Goal: Contribute content

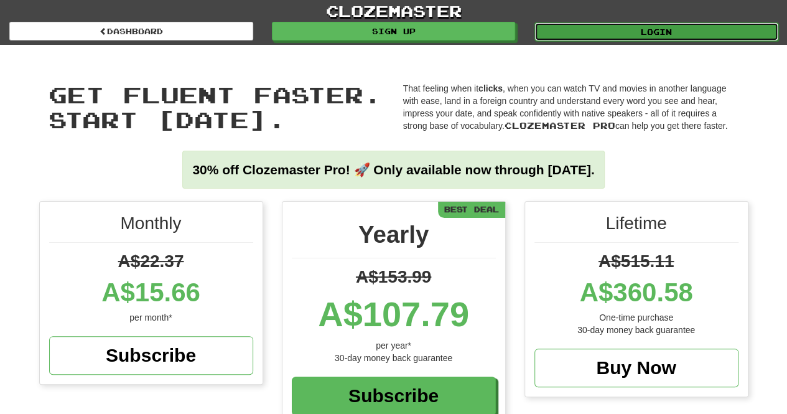
click at [684, 32] on link "Login" at bounding box center [657, 31] width 244 height 19
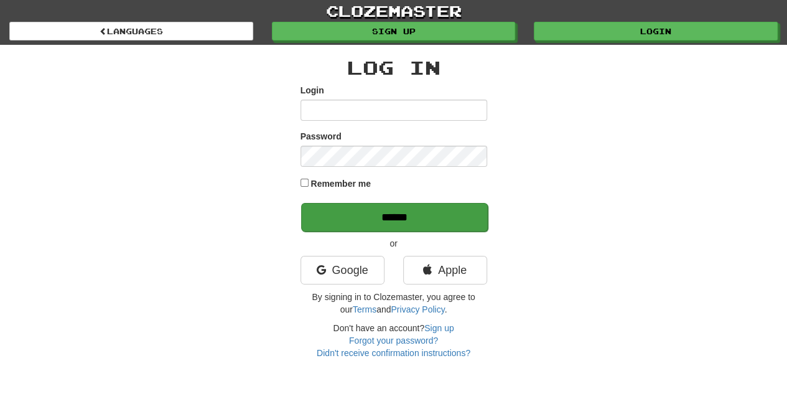
type input "**********"
click at [433, 222] on input "******" at bounding box center [394, 217] width 187 height 29
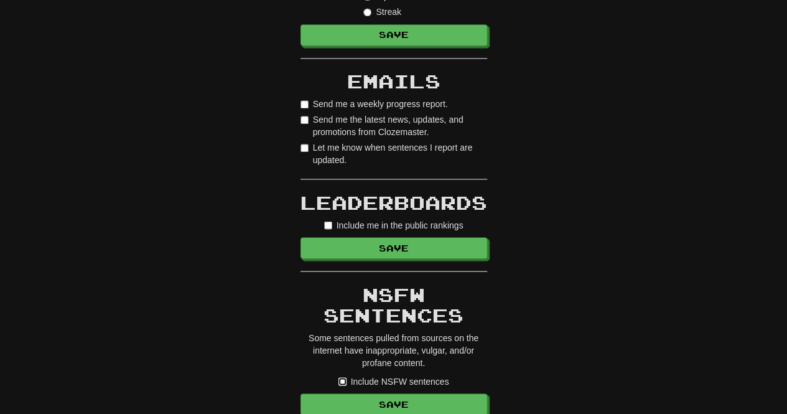
scroll to position [1182, 0]
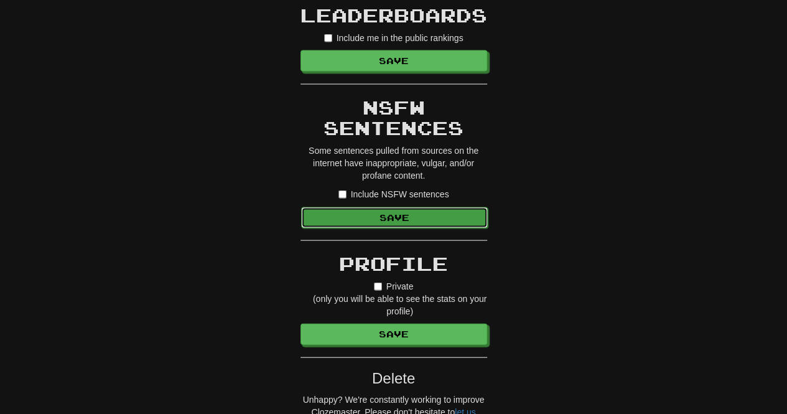
click at [394, 216] on button "Save" at bounding box center [394, 217] width 187 height 21
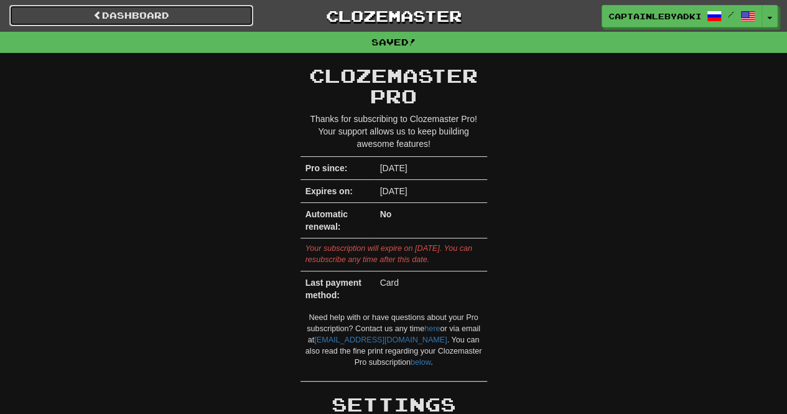
click at [156, 18] on link "Dashboard" at bounding box center [131, 15] width 244 height 21
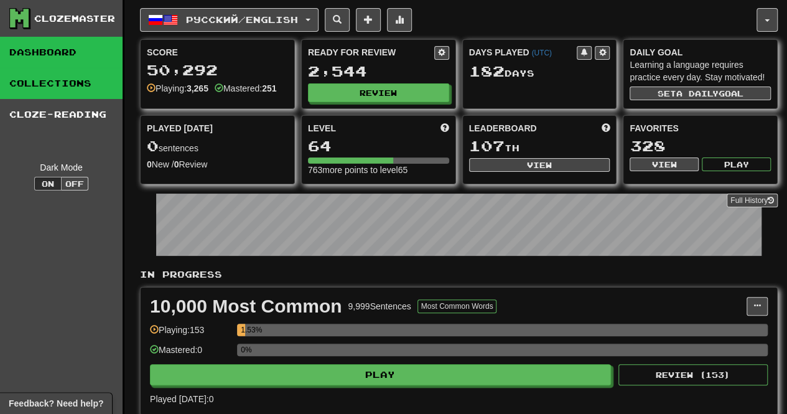
click at [43, 88] on link "Collections" at bounding box center [61, 83] width 123 height 31
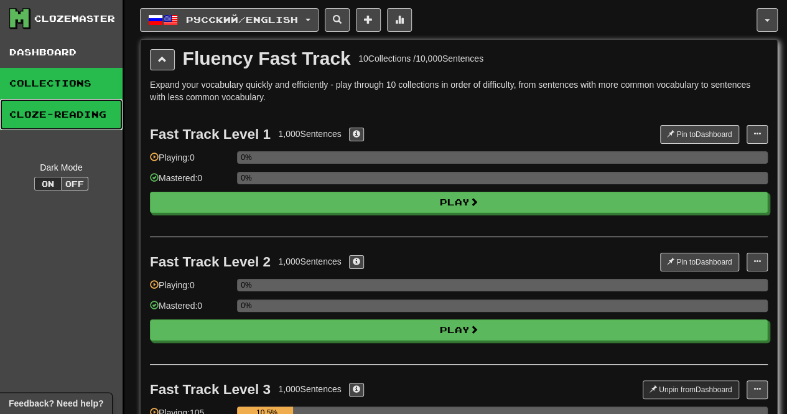
click at [90, 118] on link "Cloze-Reading" at bounding box center [61, 114] width 123 height 31
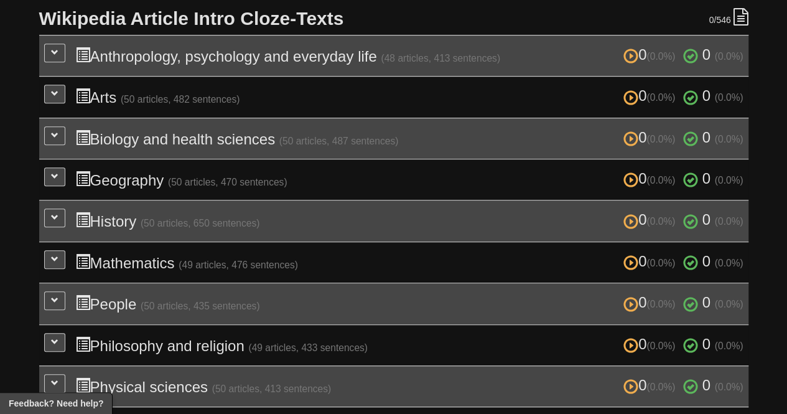
scroll to position [311, 0]
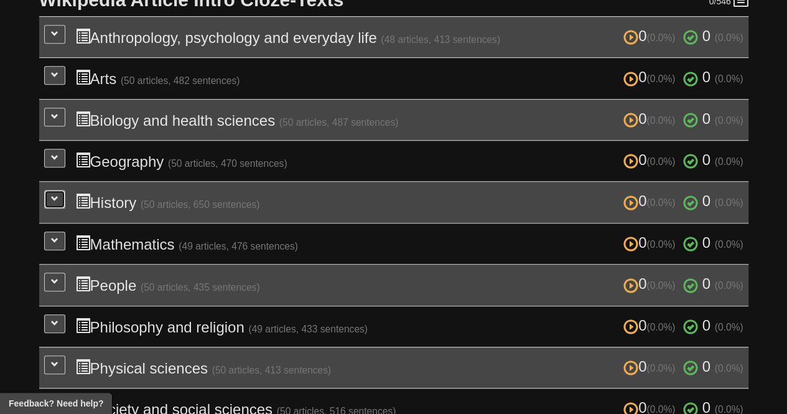
click at [47, 195] on button at bounding box center [54, 199] width 21 height 19
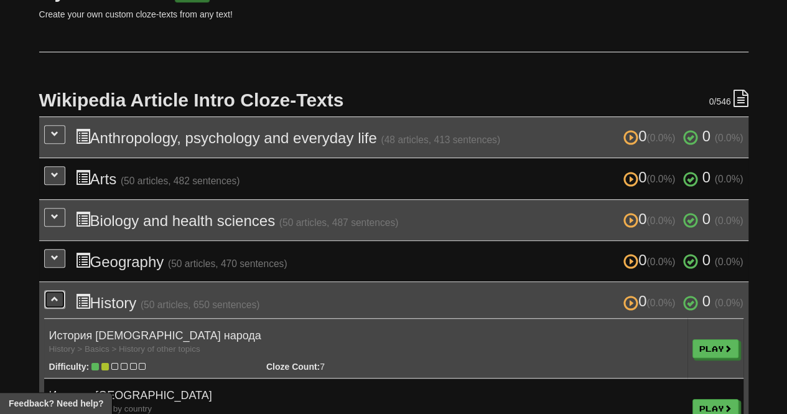
scroll to position [249, 0]
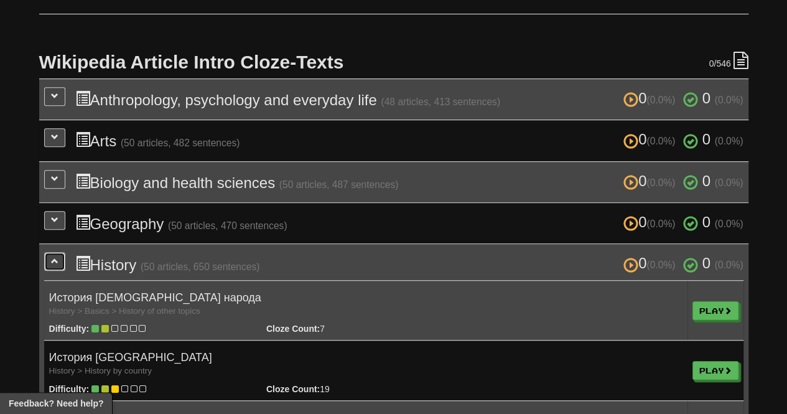
click at [54, 266] on button at bounding box center [54, 261] width 21 height 19
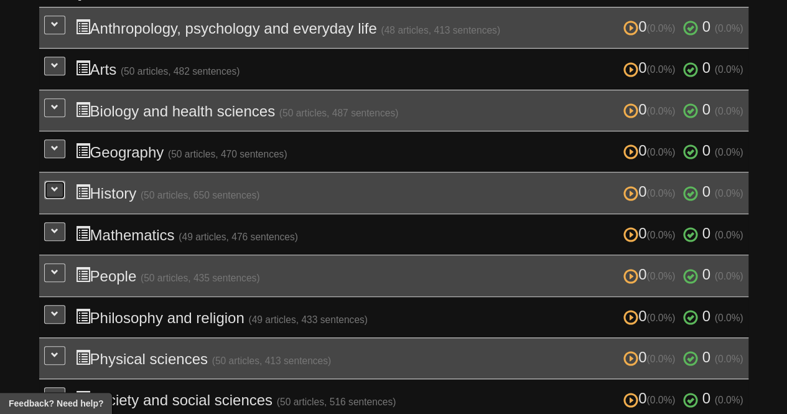
scroll to position [436, 0]
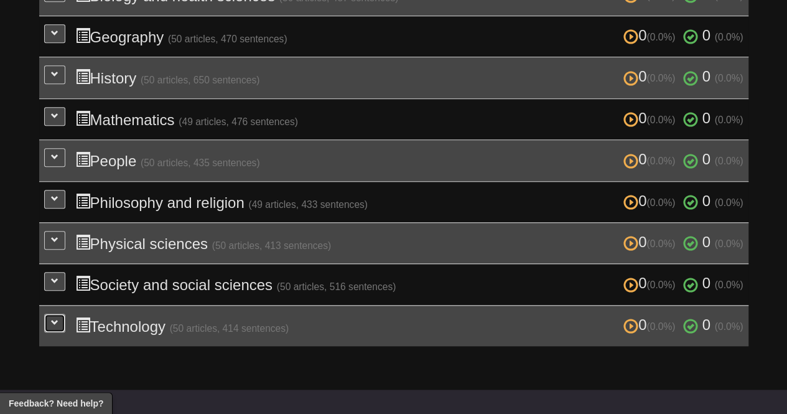
click at [57, 319] on span at bounding box center [54, 322] width 7 height 7
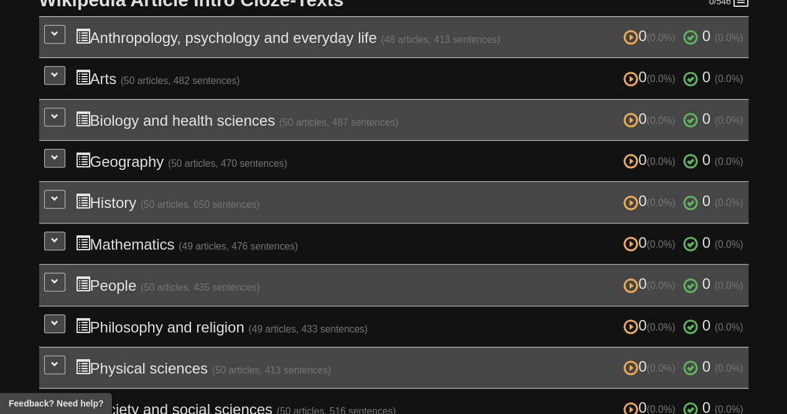
scroll to position [0, 0]
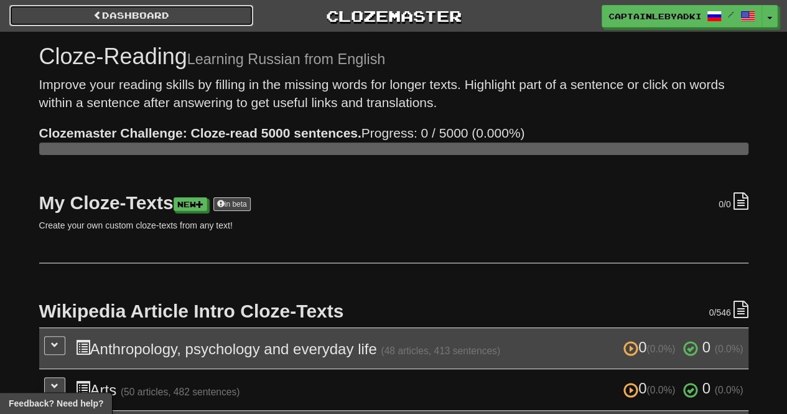
click at [174, 11] on link "Dashboard" at bounding box center [131, 15] width 244 height 21
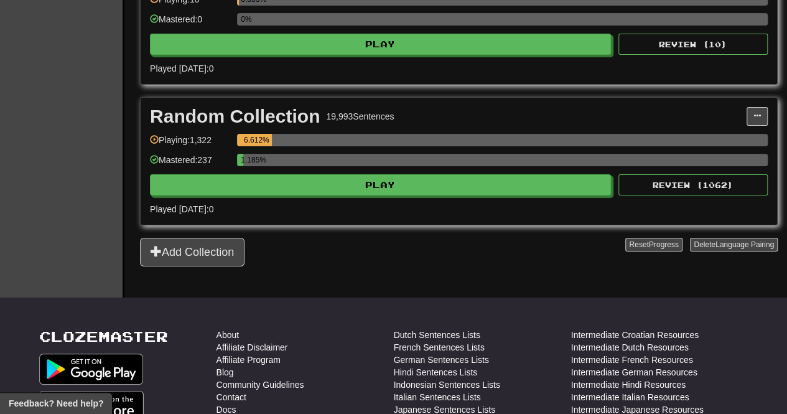
scroll to position [2296, 0]
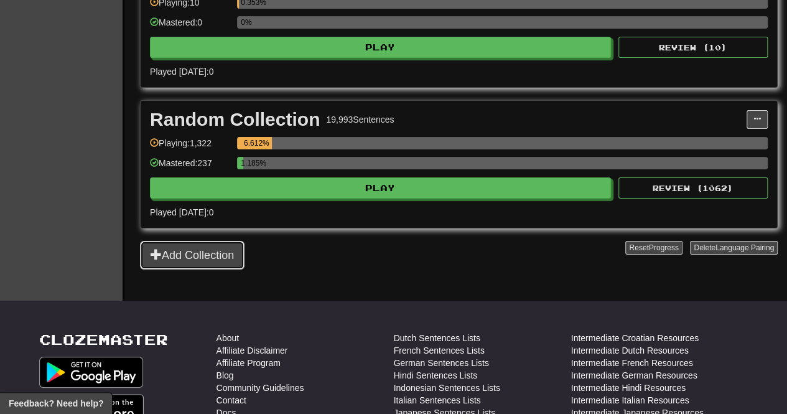
click at [225, 241] on button "Add Collection" at bounding box center [192, 255] width 105 height 29
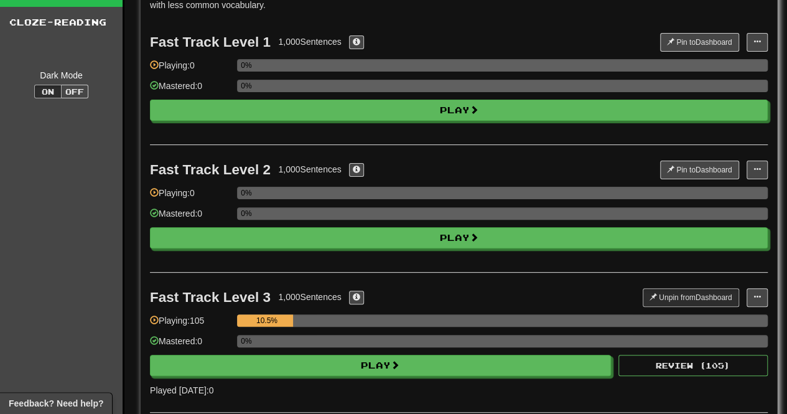
scroll to position [0, 0]
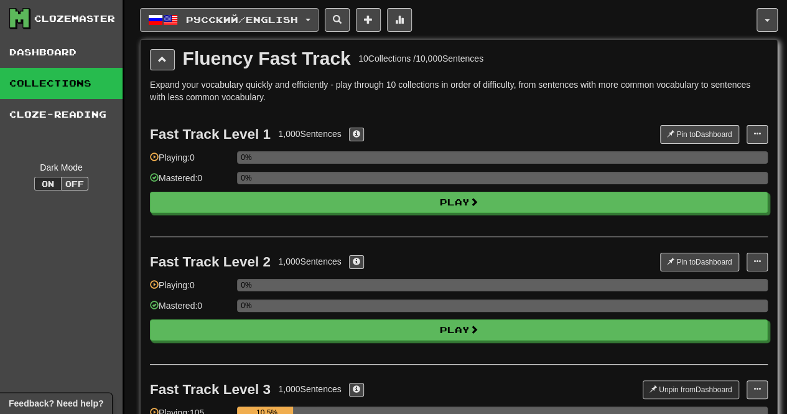
click at [319, 17] on button "Русский / English" at bounding box center [229, 20] width 179 height 24
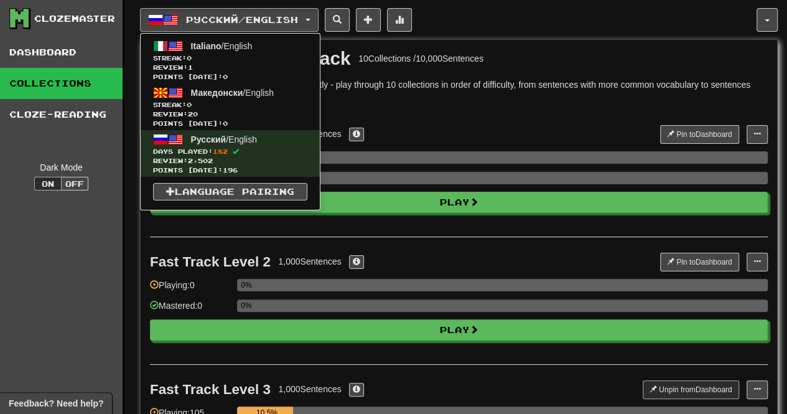
click at [495, 16] on div "Русский / English Italiano / English Streak: 0 Review: 1 Points [DATE]: 0 Макед…" at bounding box center [448, 20] width 617 height 24
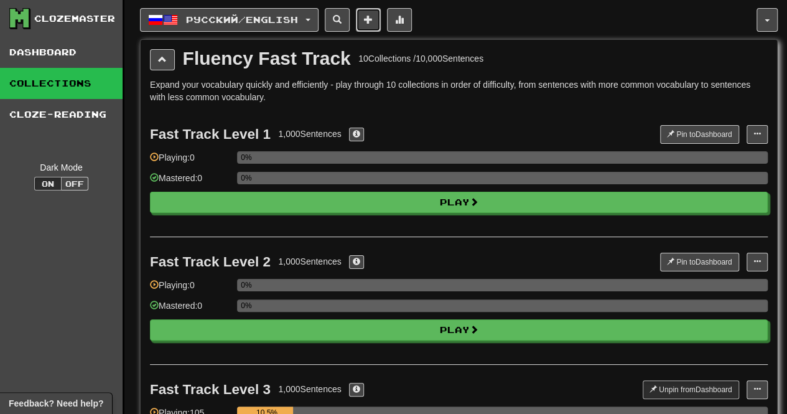
click at [381, 15] on button at bounding box center [368, 20] width 25 height 24
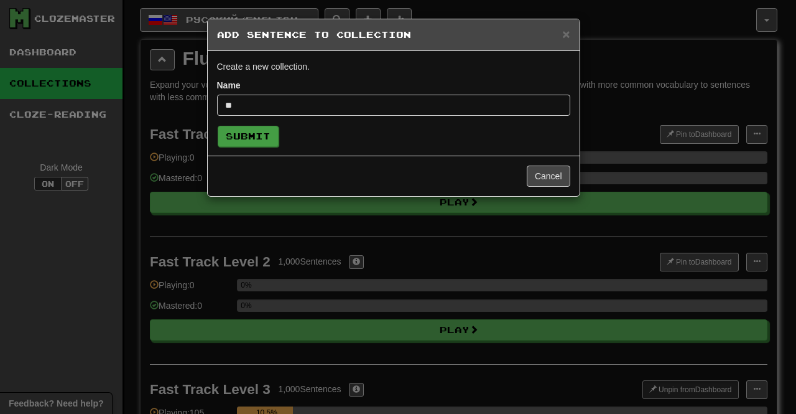
type input "**"
click at [245, 137] on button "Submit" at bounding box center [248, 136] width 61 height 21
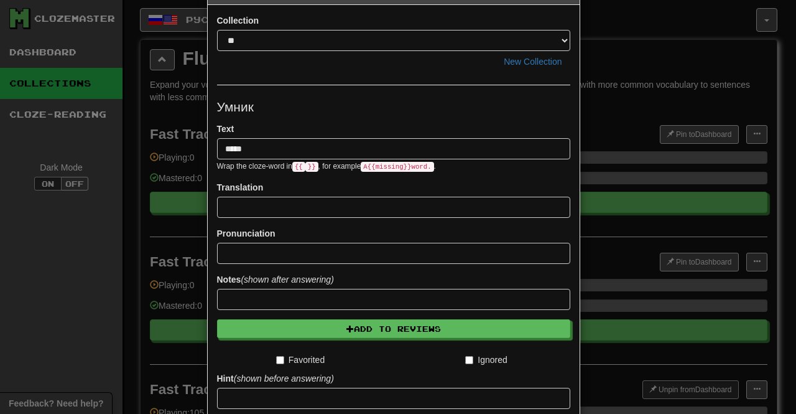
scroll to position [62, 0]
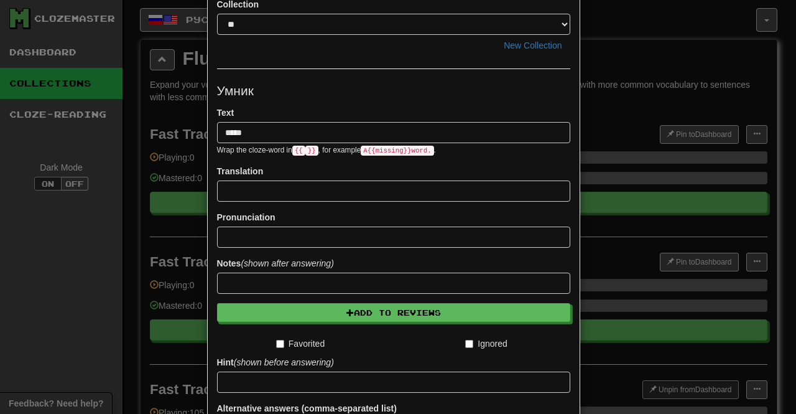
type input "*****"
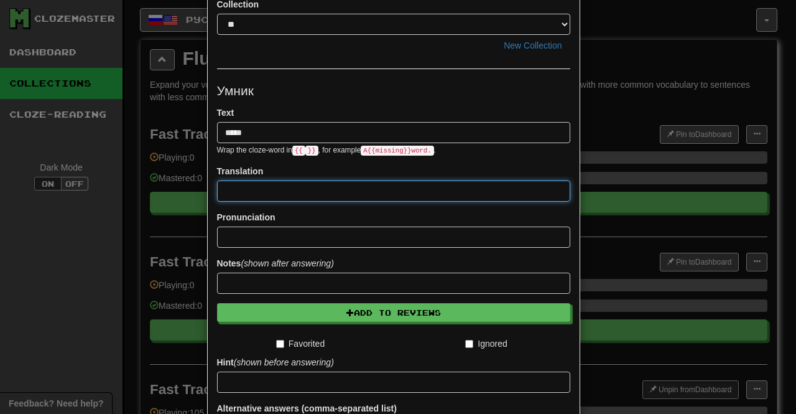
click at [329, 185] on input at bounding box center [393, 190] width 353 height 21
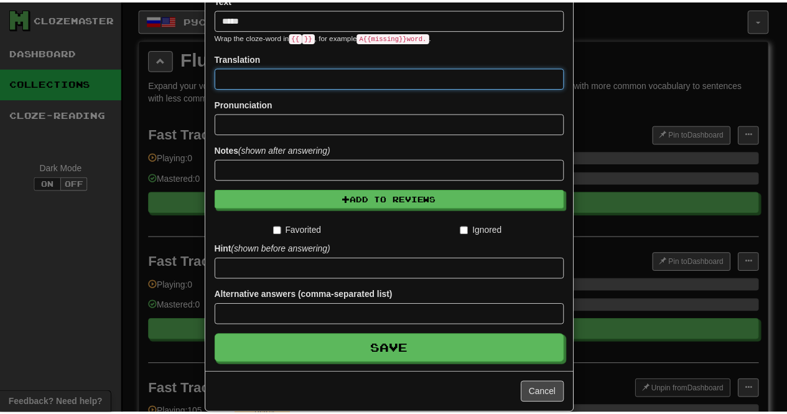
scroll to position [191, 0]
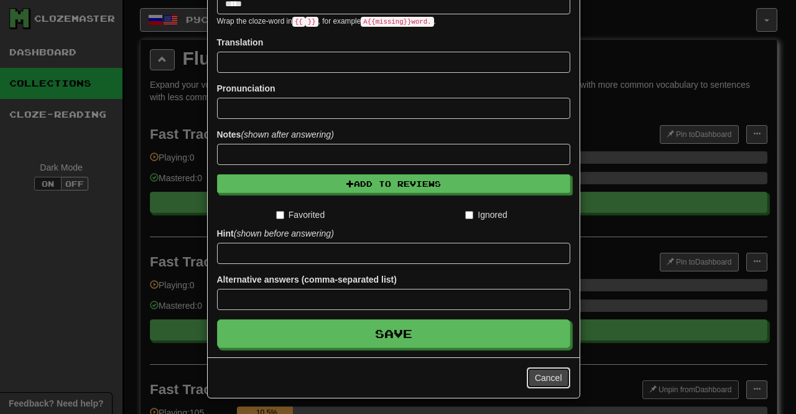
click at [540, 378] on button "Cancel" at bounding box center [549, 377] width 44 height 21
